Goal: Information Seeking & Learning: Find specific fact

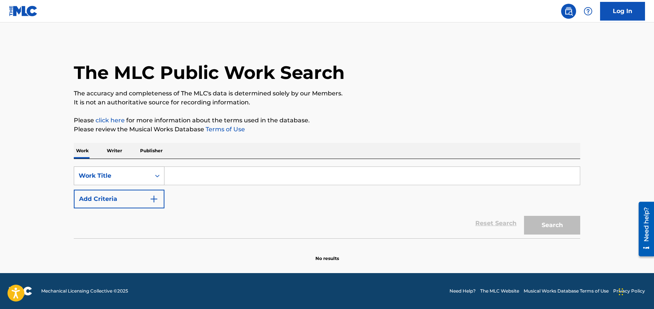
click at [138, 173] on div "Work Title" at bounding box center [112, 175] width 67 height 9
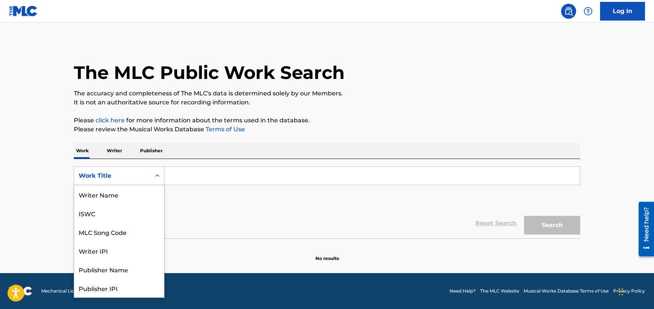
scroll to position [37, 0]
click at [205, 178] on input "Search Form" at bounding box center [371, 176] width 415 height 18
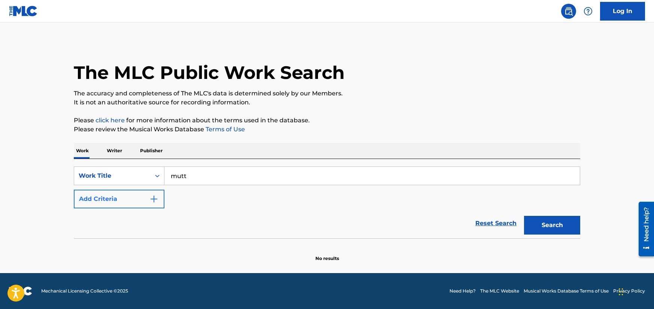
type input "mutt"
click at [147, 195] on button "Add Criteria" at bounding box center [119, 199] width 91 height 19
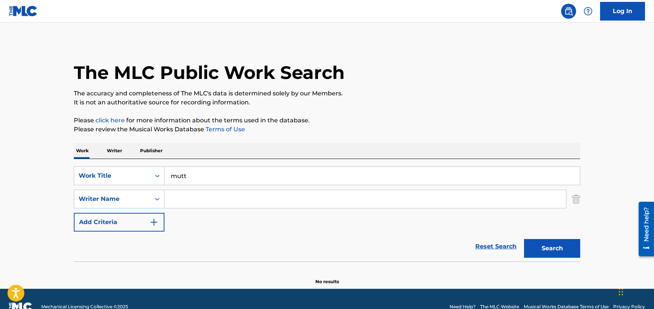
click at [214, 202] on input "Search Form" at bounding box center [364, 199] width 401 height 18
type input "k"
type input "[PERSON_NAME]"
click at [524, 239] on button "Search" at bounding box center [552, 248] width 56 height 19
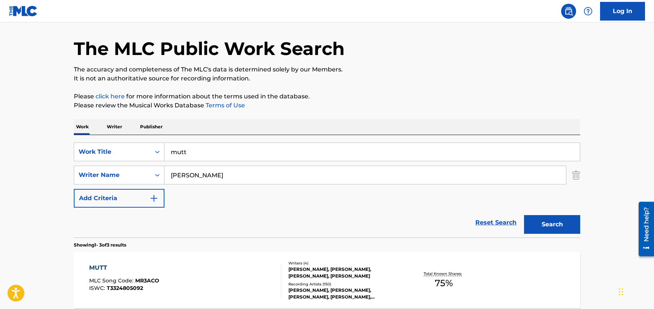
scroll to position [152, 0]
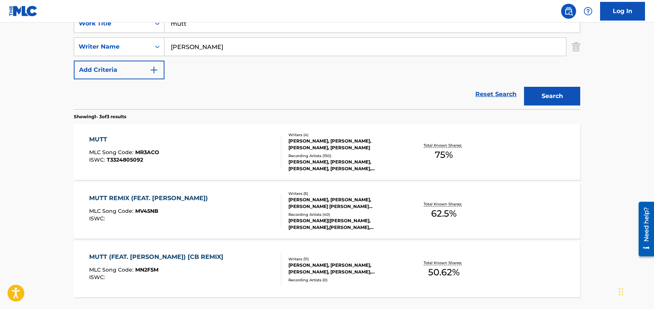
click at [217, 145] on div "MUTT MLC Song Code : MR3ACO ISWC : T3324805092" at bounding box center [185, 152] width 192 height 34
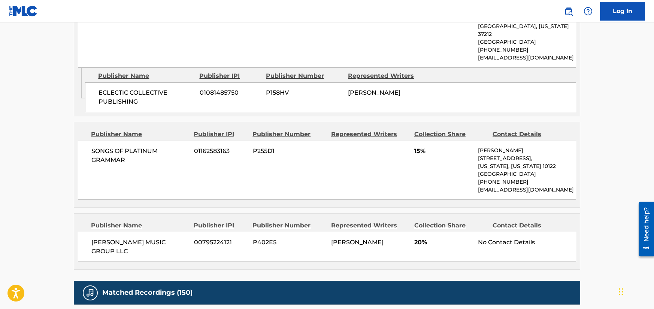
scroll to position [676, 0]
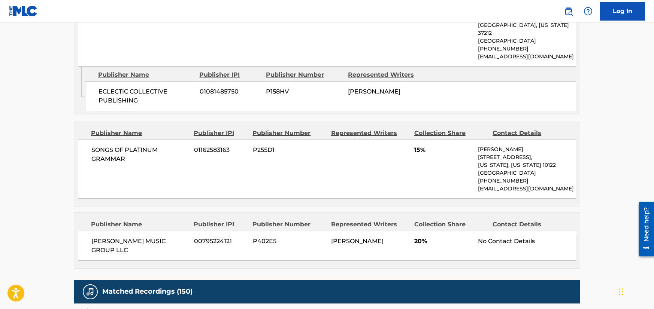
click at [109, 237] on span "[PERSON_NAME] MUSIC GROUP LLC" at bounding box center [139, 246] width 97 height 18
click at [110, 237] on span "[PERSON_NAME] MUSIC GROUP LLC" at bounding box center [139, 246] width 97 height 18
click at [372, 229] on div "Publisher Name Publisher IPI Publisher Number Represented Writers Collection Sh…" at bounding box center [326, 241] width 505 height 56
click at [482, 237] on div "No Contact Details" at bounding box center [527, 241] width 98 height 9
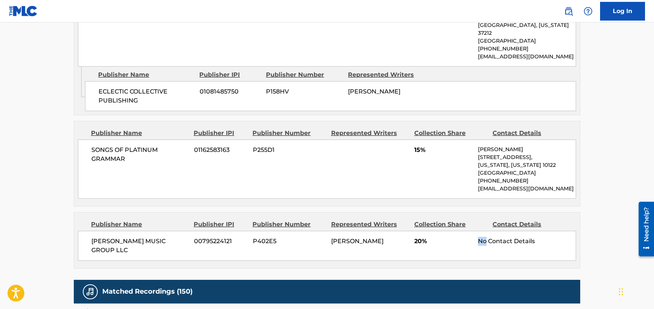
click at [482, 237] on div "No Contact Details" at bounding box center [527, 241] width 98 height 9
click at [169, 237] on span "[PERSON_NAME] MUSIC GROUP LLC" at bounding box center [139, 246] width 97 height 18
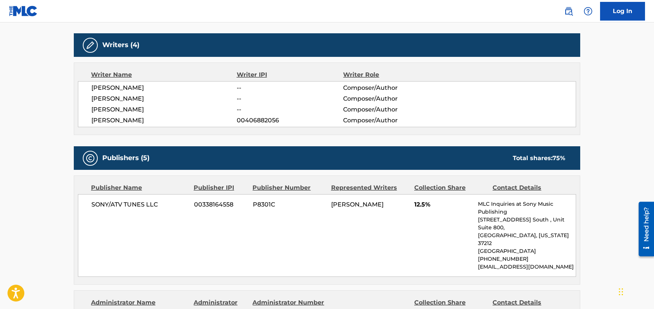
scroll to position [229, 0]
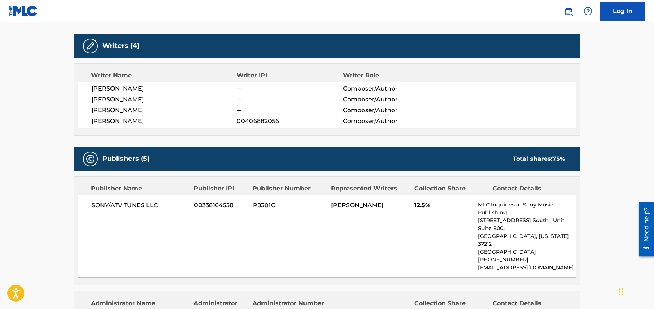
drag, startPoint x: 89, startPoint y: 91, endPoint x: 143, endPoint y: 110, distance: 57.4
click at [155, 96] on div "[PERSON_NAME] -- Composer/Author [PERSON_NAME] -- Composer/Author [PERSON_NAME]…" at bounding box center [327, 105] width 498 height 46
click at [124, 103] on span "[PERSON_NAME]" at bounding box center [163, 99] width 145 height 9
click at [140, 115] on div "[PERSON_NAME] -- Composer/Author [PERSON_NAME] -- Composer/Author [PERSON_NAME]…" at bounding box center [327, 105] width 498 height 46
click at [119, 123] on span "[PERSON_NAME]" at bounding box center [163, 121] width 145 height 9
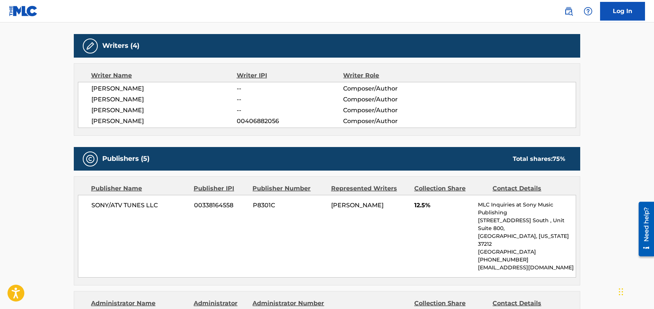
click at [234, 128] on div "Writer Name Writer IPI Writer Role [PERSON_NAME] -- Composer/Author [PERSON_NAM…" at bounding box center [327, 99] width 506 height 73
